Goal: Task Accomplishment & Management: Use online tool/utility

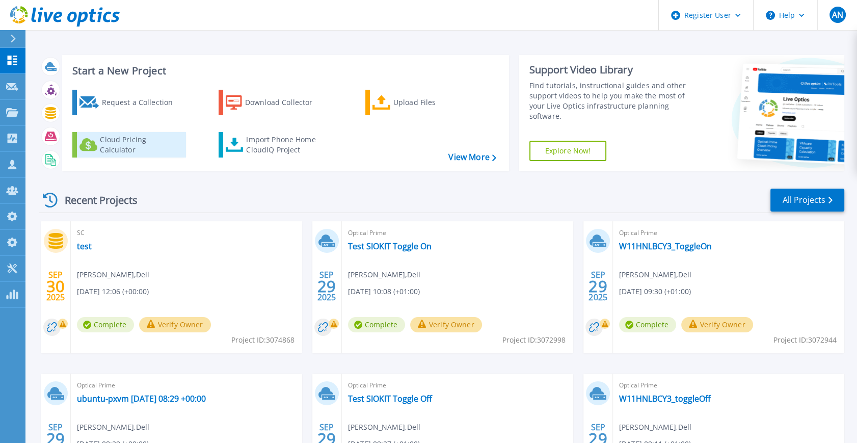
click at [98, 142] on link "Cloud Pricing Calculator" at bounding box center [129, 144] width 114 height 25
click at [809, 220] on div "Recent Projects All Projects SEP 30 2025 SC test Anthony Nyhan , Dell 09/30/202…" at bounding box center [441, 356] width 805 height 355
click at [808, 202] on link "All Projects" at bounding box center [807, 199] width 74 height 23
click at [87, 249] on link "test" at bounding box center [84, 246] width 15 height 10
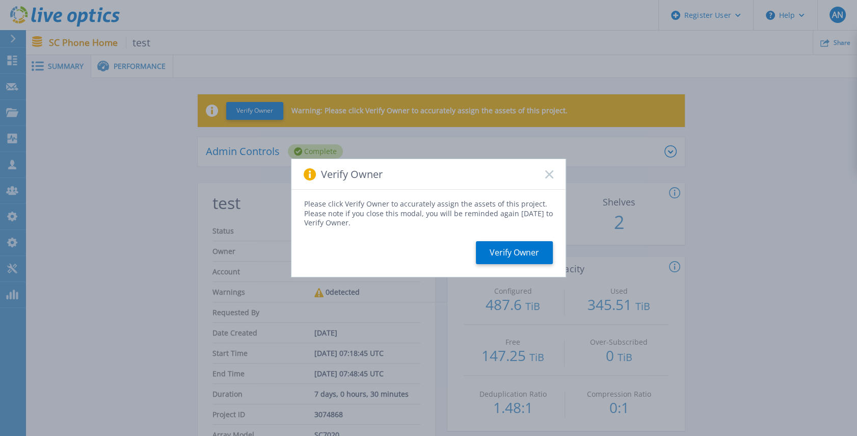
click at [549, 173] on rect at bounding box center [549, 174] width 9 height 9
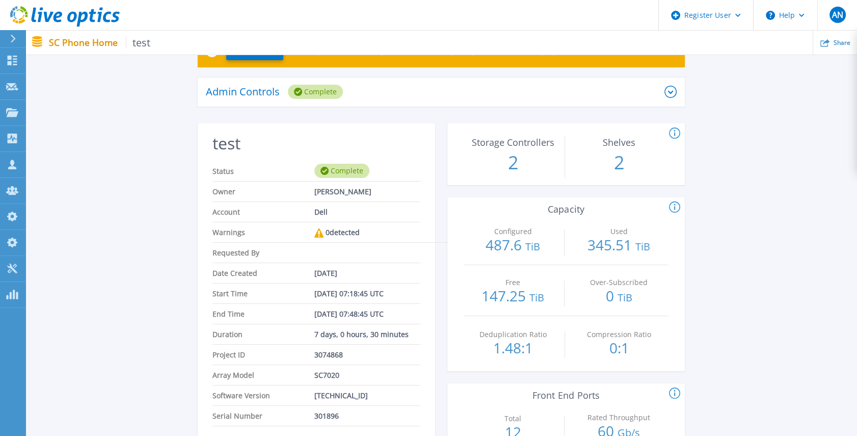
scroll to position [231, 0]
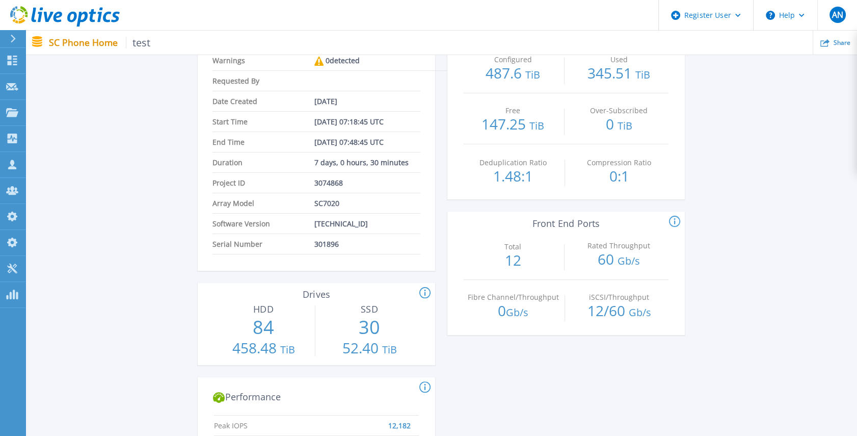
click at [325, 244] on span "301896" at bounding box center [326, 244] width 24 height 20
copy span "301896"
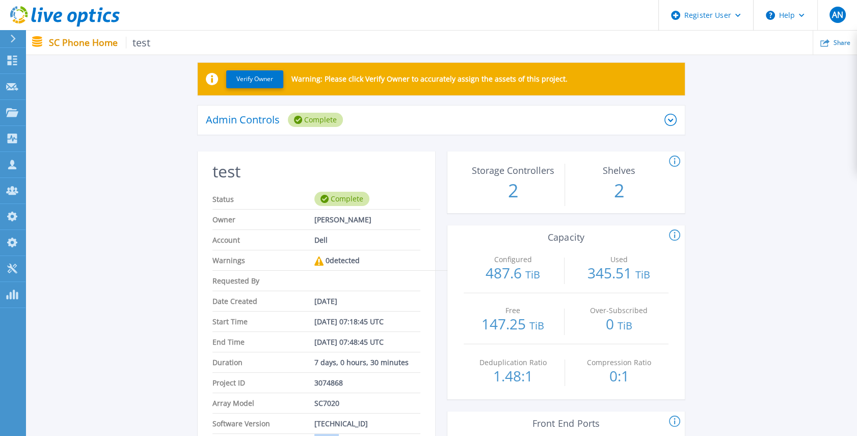
scroll to position [0, 0]
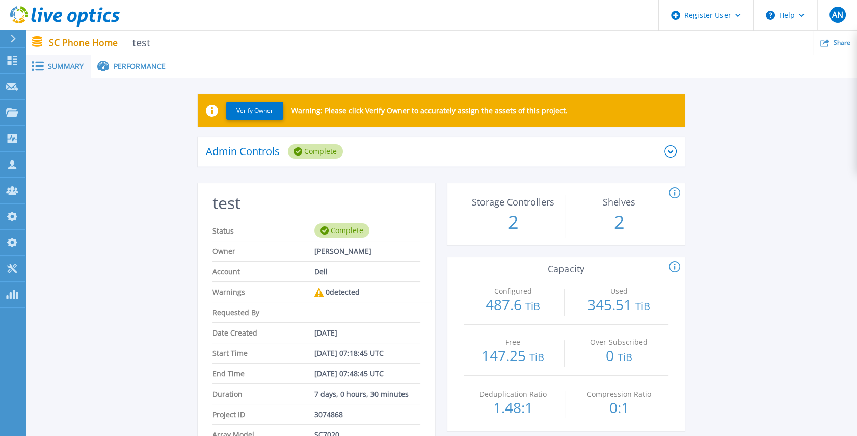
click at [59, 25] on icon at bounding box center [65, 16] width 110 height 21
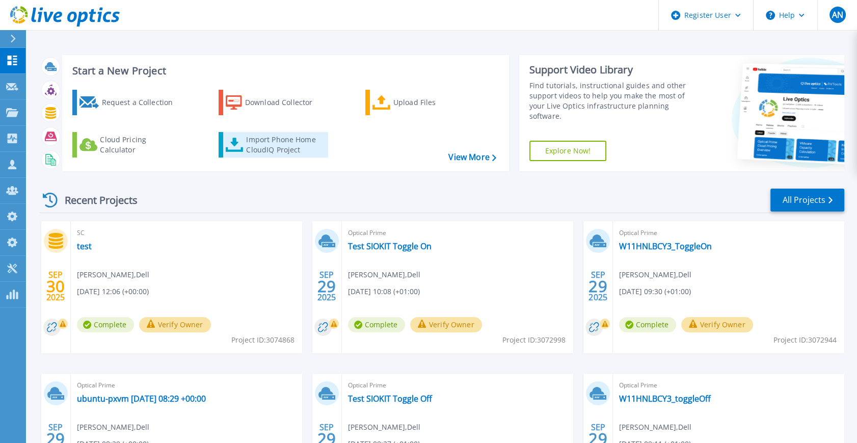
click at [246, 144] on div "Import Phone Home CloudIQ Project" at bounding box center [285, 144] width 79 height 20
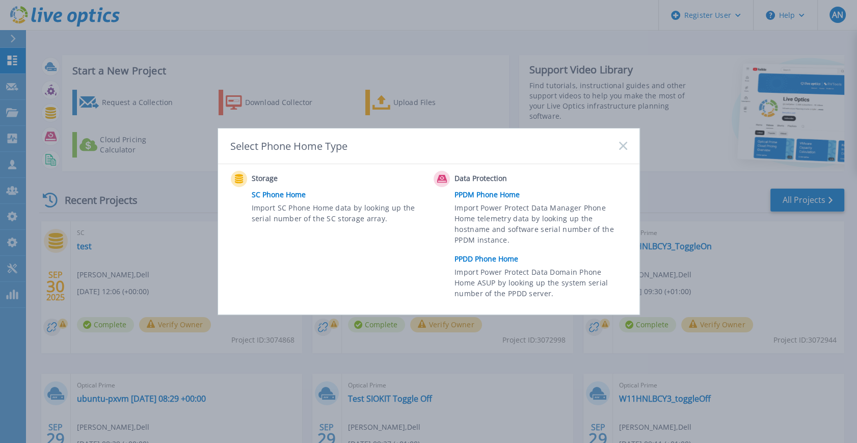
click at [273, 196] on link "SC Phone Home" at bounding box center [340, 194] width 177 height 15
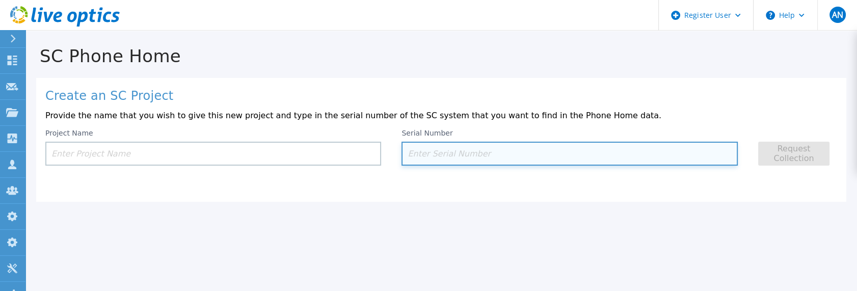
click at [453, 160] on input at bounding box center [569, 154] width 336 height 24
paste input "301896"
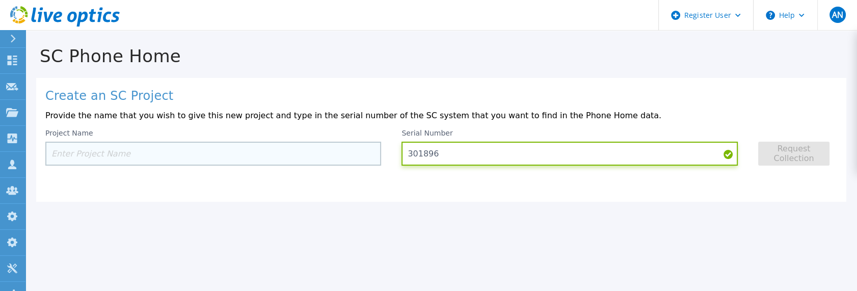
type input "301896"
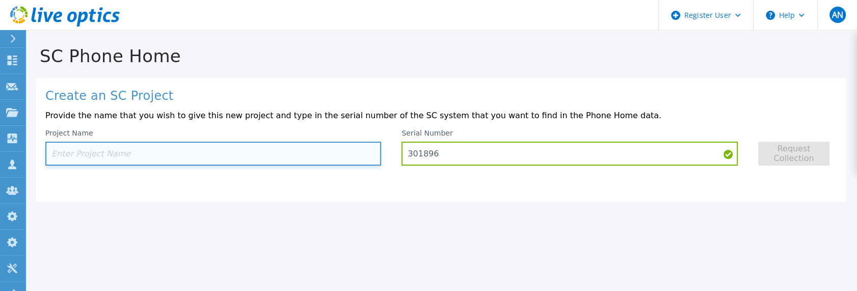
click at [161, 153] on input at bounding box center [213, 154] width 336 height 24
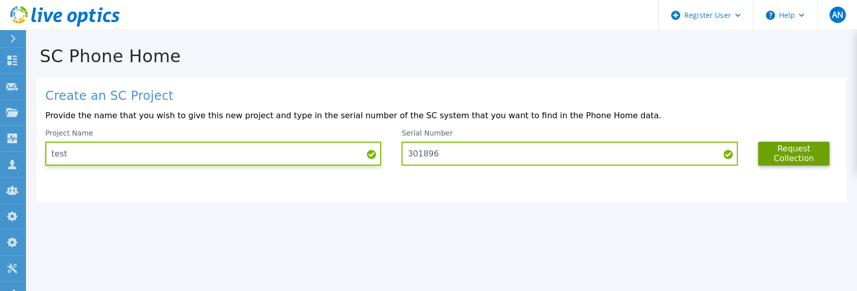
type input "test"
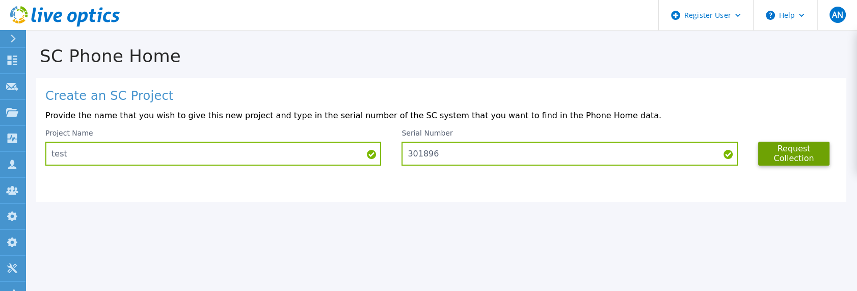
click at [782, 140] on div "Request Collection" at bounding box center [793, 147] width 71 height 37
click at [789, 148] on button "Request Collection" at bounding box center [794, 154] width 72 height 24
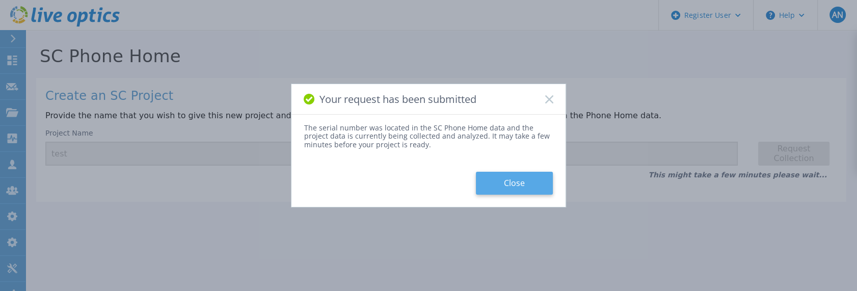
click at [505, 183] on button "Close" at bounding box center [514, 183] width 77 height 23
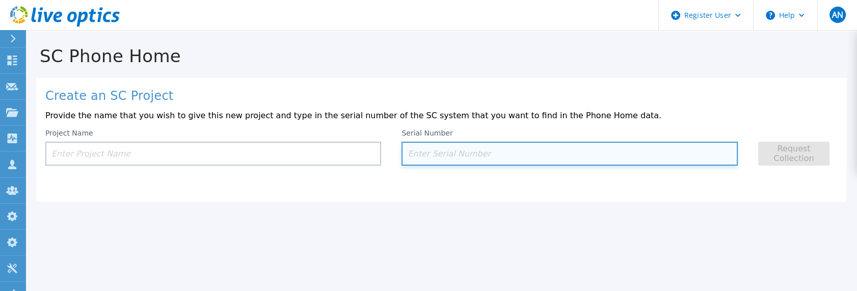
click at [460, 154] on input at bounding box center [569, 154] width 336 height 24
paste input "354358"
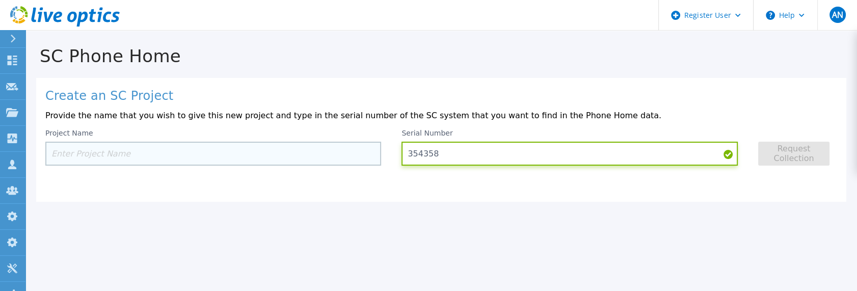
type input "354358"
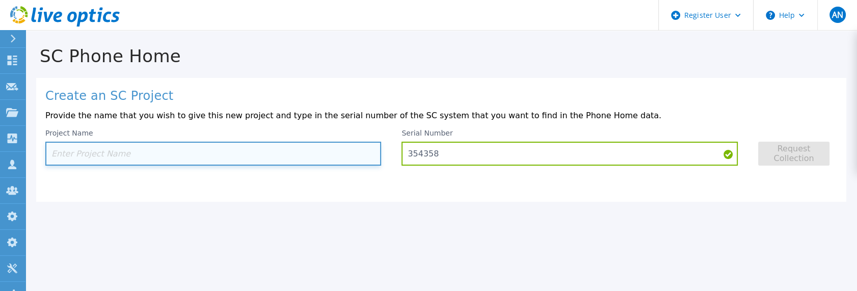
click at [238, 155] on input at bounding box center [213, 154] width 336 height 24
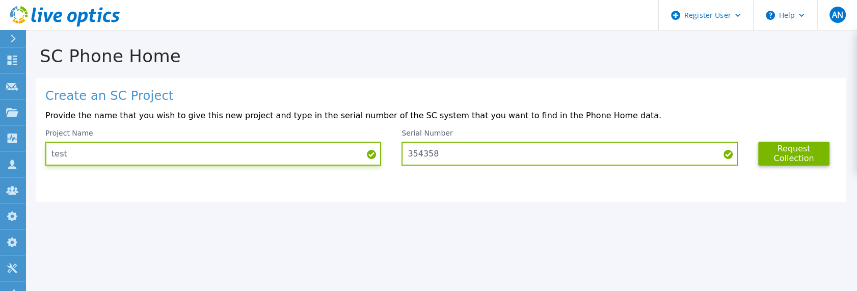
type input "test"
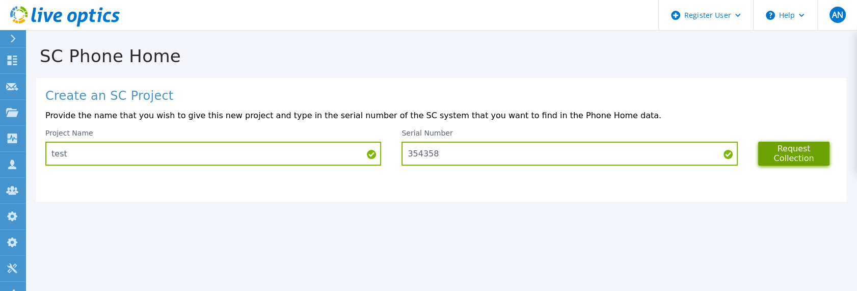
click at [801, 151] on button "Request Collection" at bounding box center [794, 154] width 72 height 24
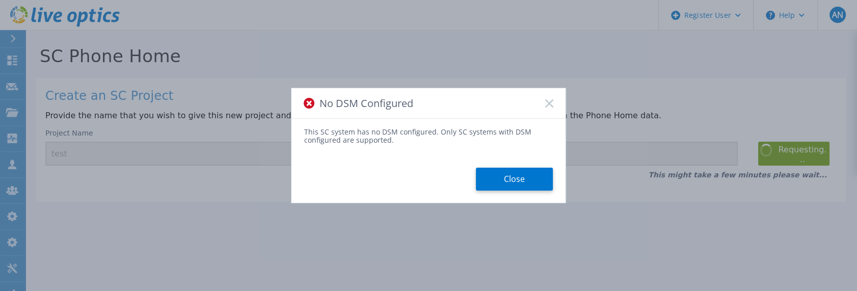
click at [414, 133] on div "This SC system has no DSM configured. Only SC systems with DSM configured are s…" at bounding box center [428, 136] width 249 height 17
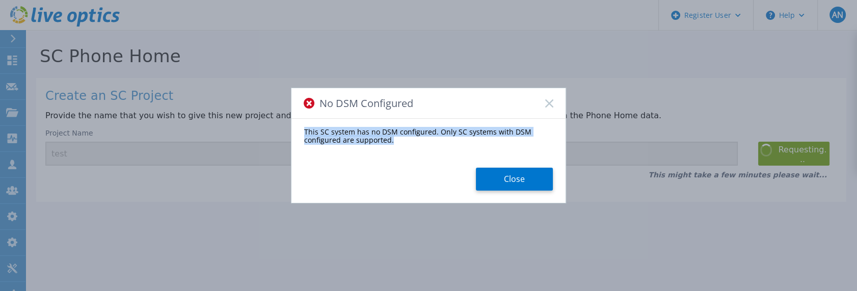
drag, startPoint x: 414, startPoint y: 133, endPoint x: 297, endPoint y: 132, distance: 117.2
click at [297, 132] on div "This SC system has no DSM configured. Only SC systems with DSM configured are s…" at bounding box center [428, 159] width 274 height 63
copy div "This SC system has no DSM configured. Only SC systems with DSM configured are s…"
